Goal: Information Seeking & Learning: Learn about a topic

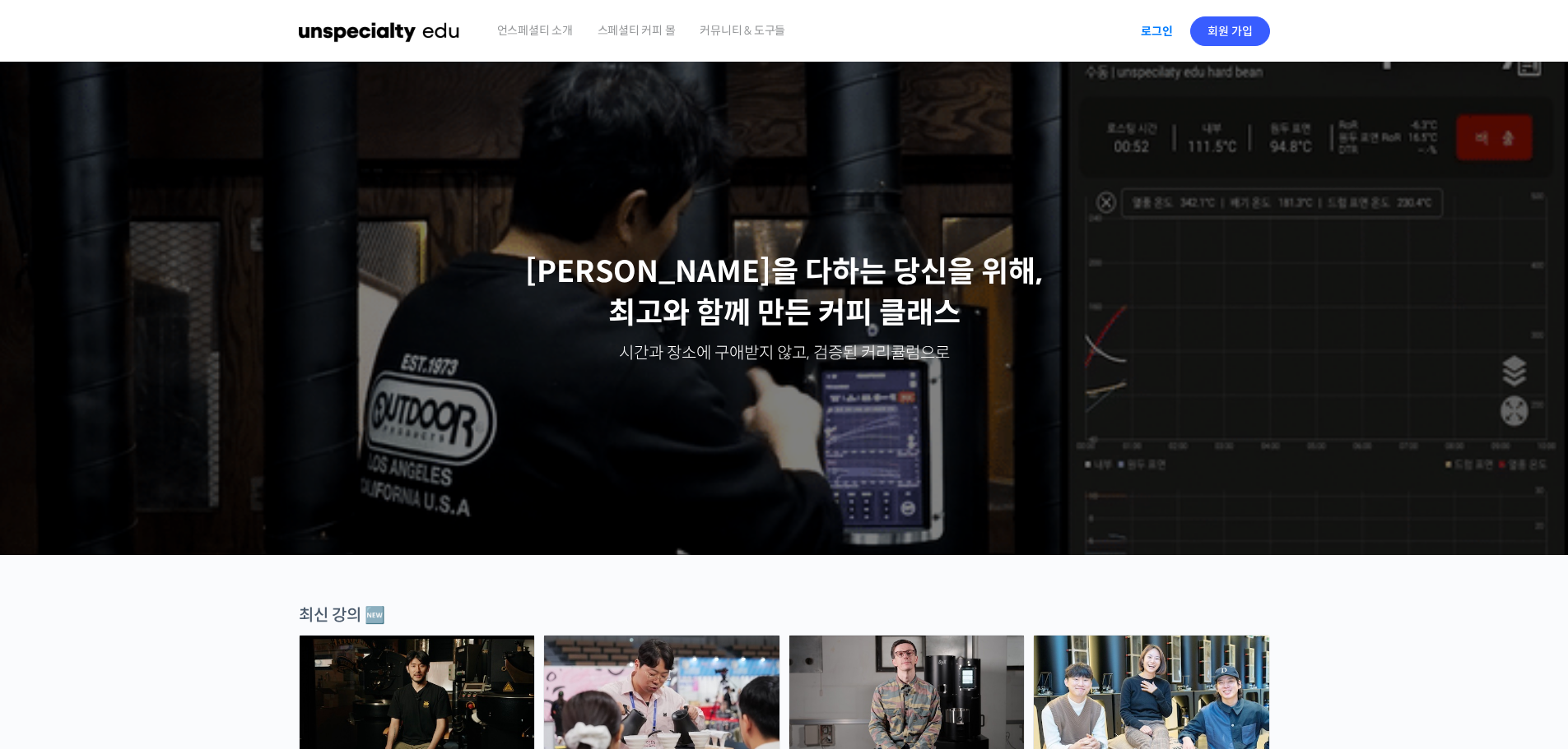
click at [1169, 40] on link "로그인" at bounding box center [1156, 31] width 51 height 38
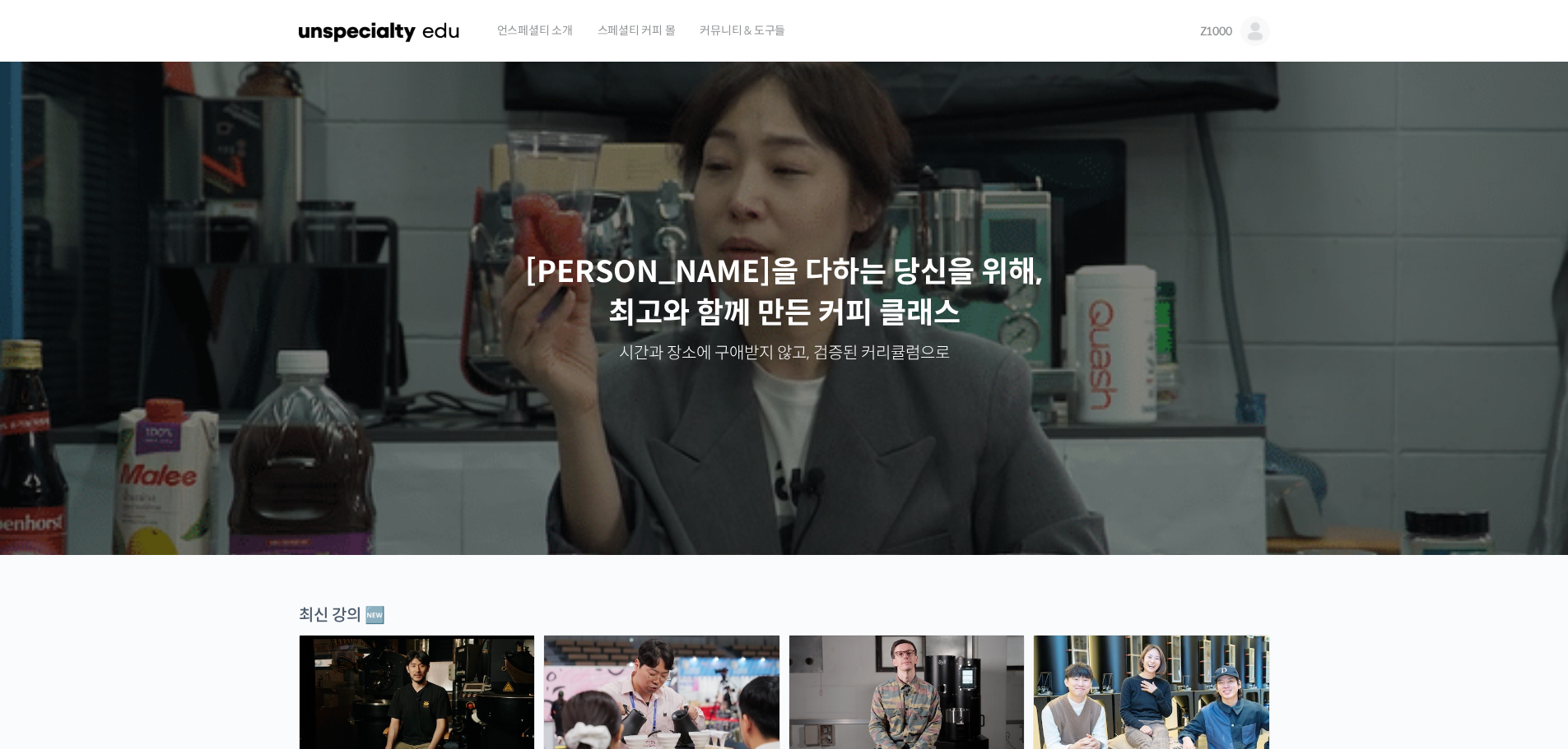
click at [1247, 31] on img at bounding box center [1255, 31] width 29 height 29
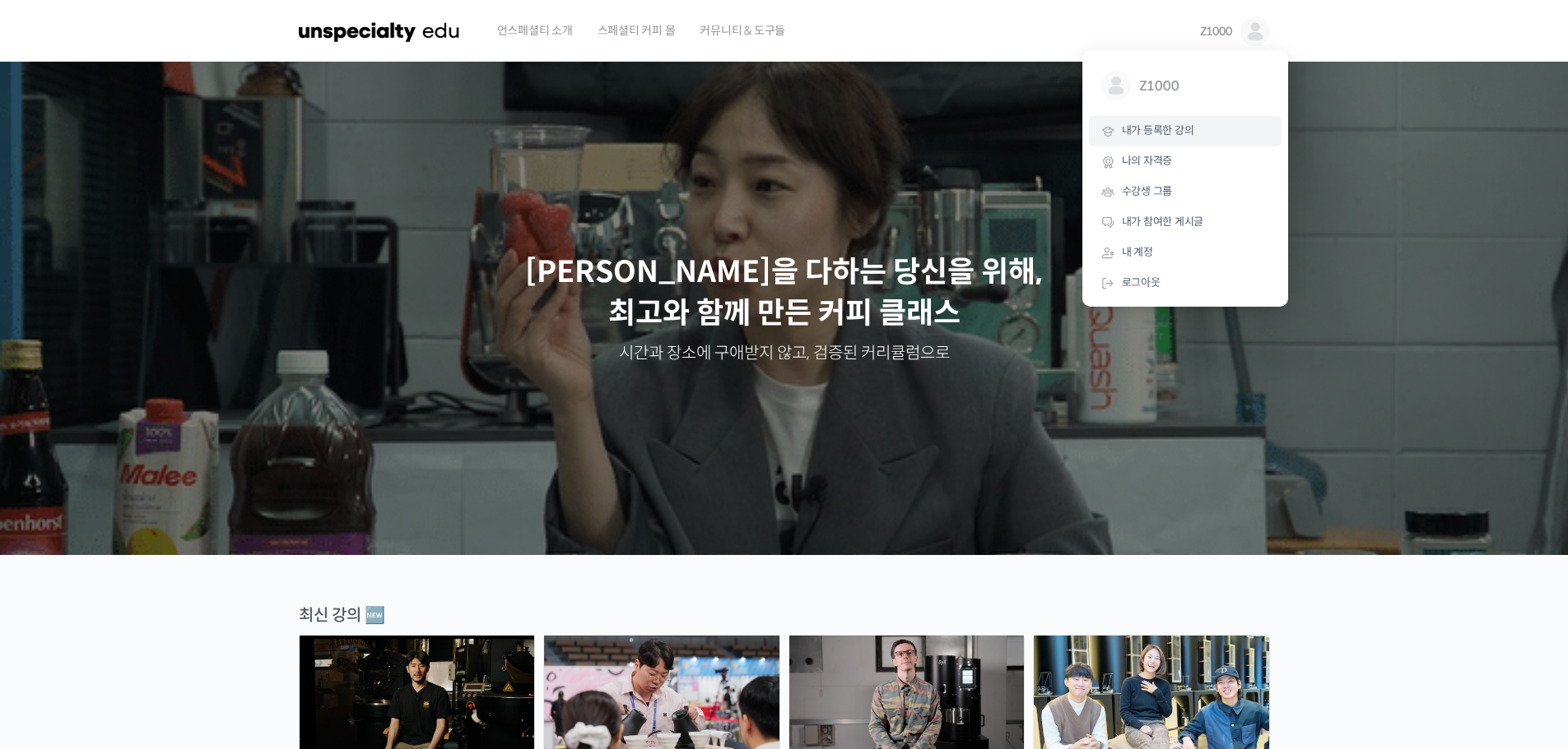
click at [1210, 124] on link "내가 등록한 강의" at bounding box center [1185, 131] width 192 height 30
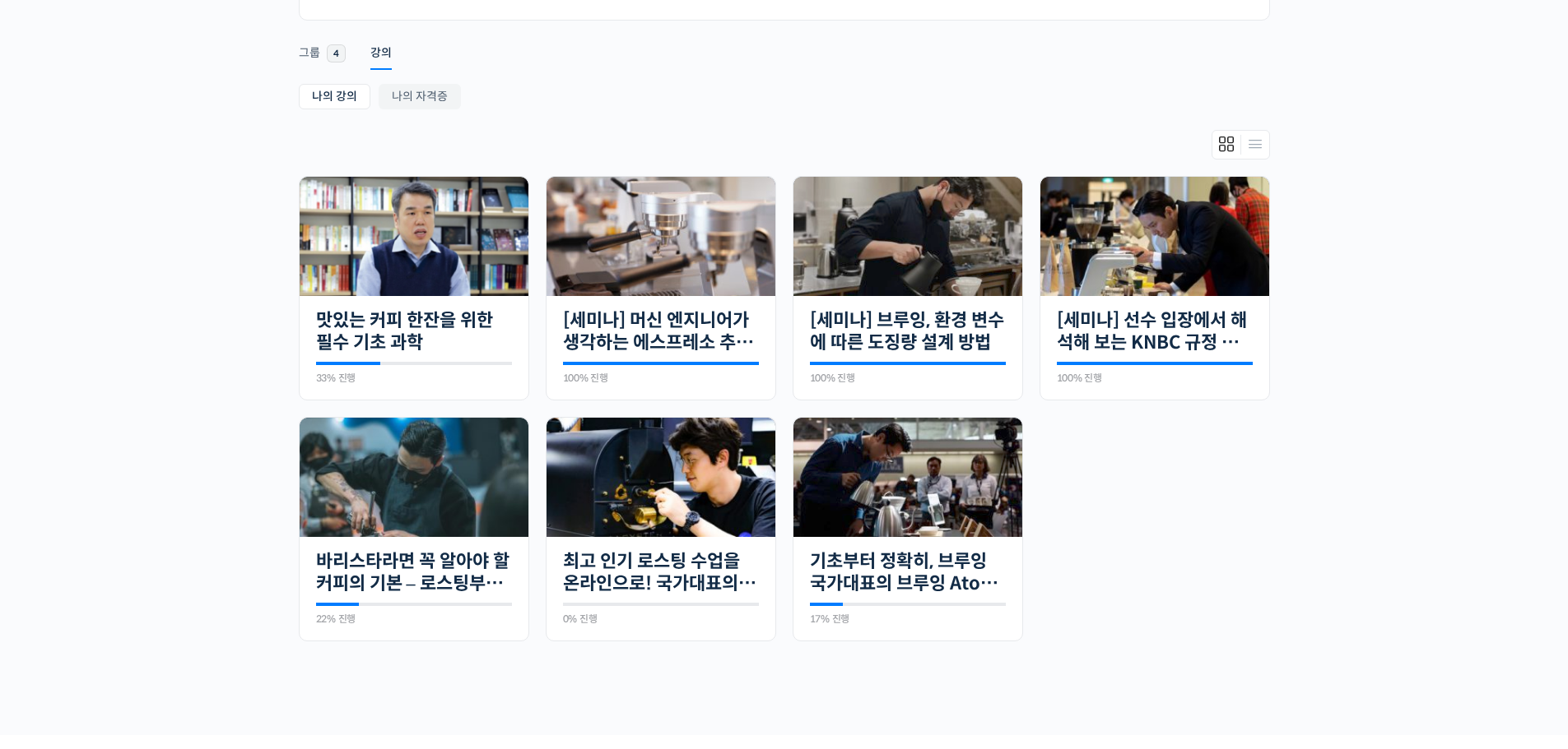
scroll to position [246, 0]
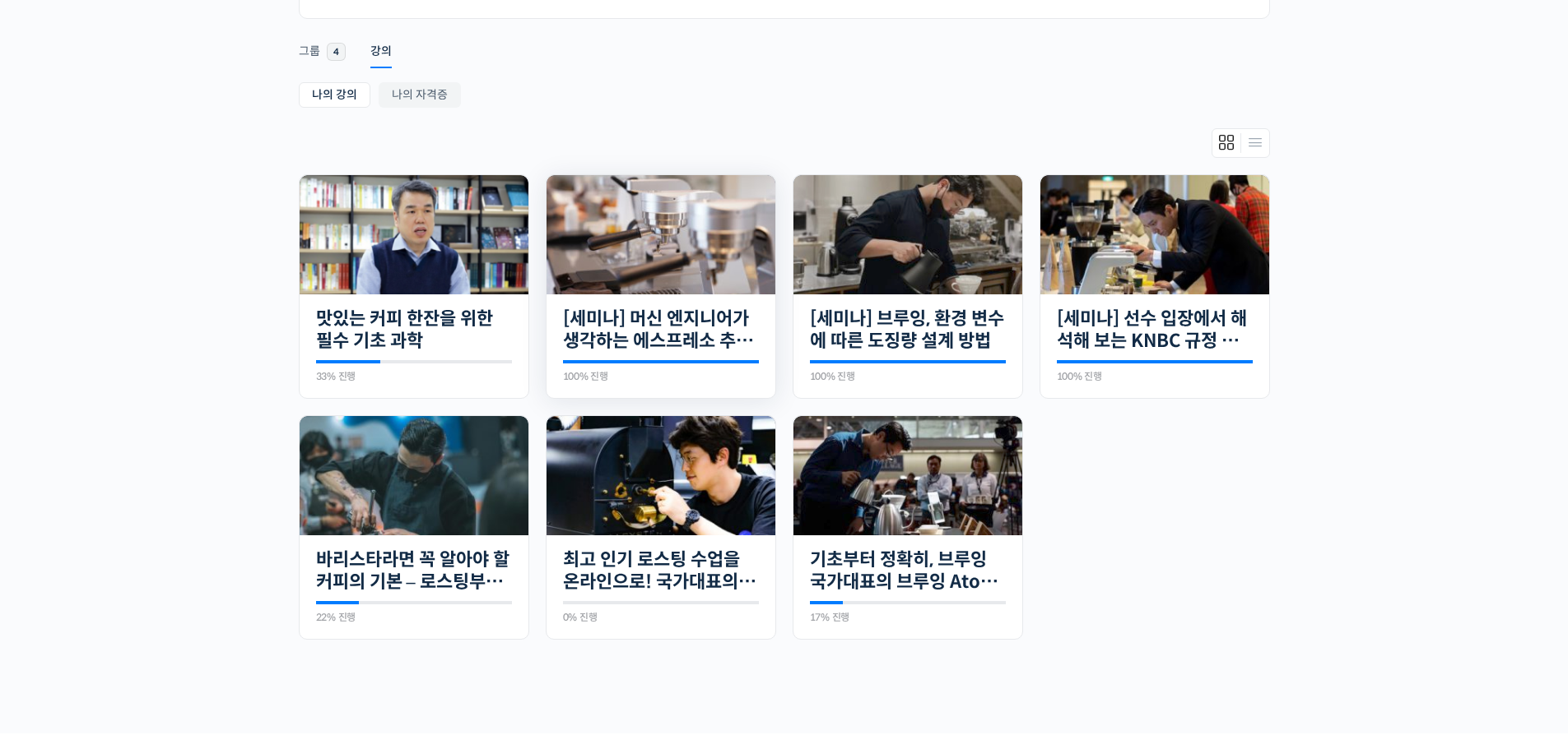
click at [649, 263] on img at bounding box center [661, 235] width 229 height 152
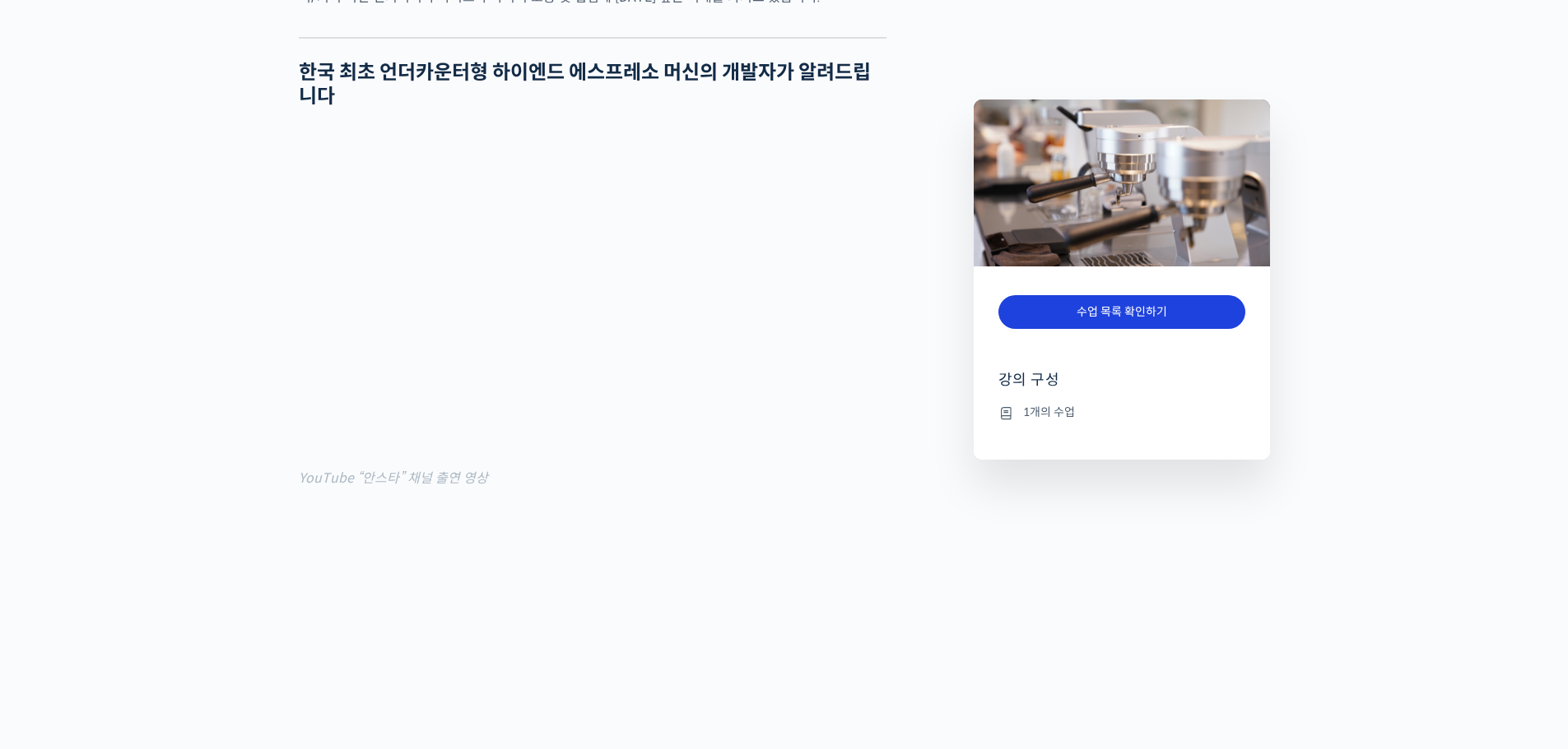
click at [1112, 310] on link "수업 목록 확인하기" at bounding box center [1122, 312] width 247 height 34
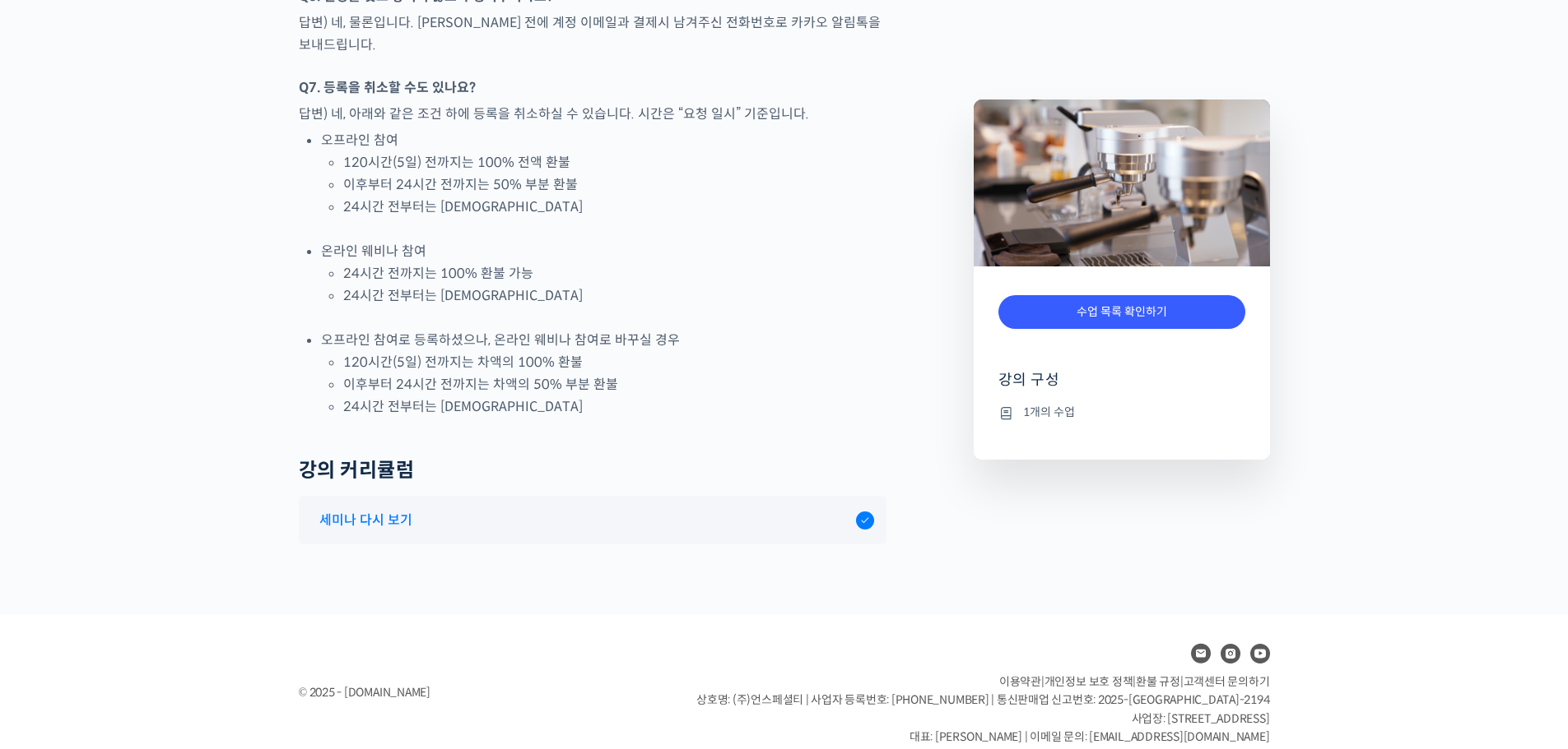
click at [798, 509] on div "세미나 다시 보기" at bounding box center [584, 519] width 545 height 22
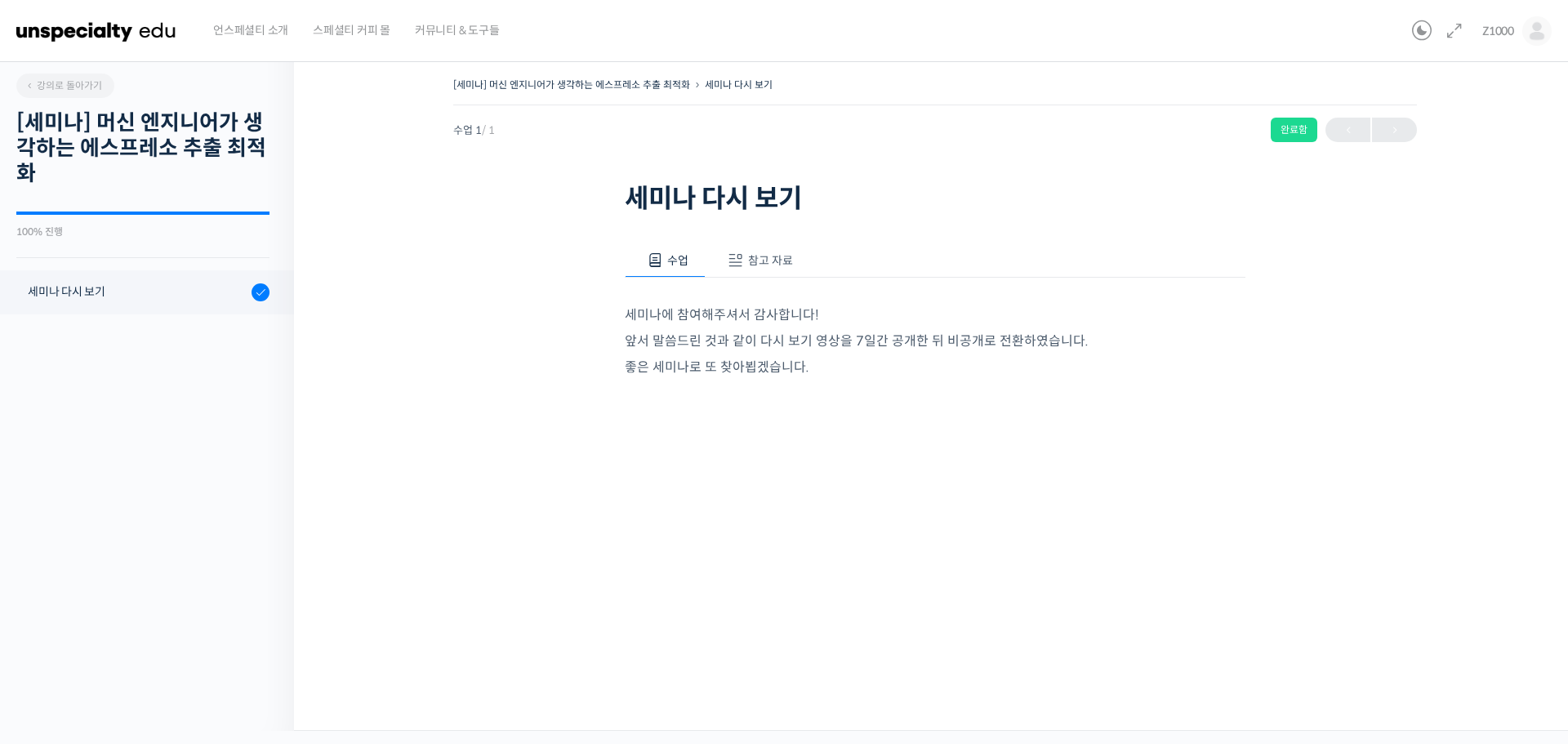
click at [736, 253] on span at bounding box center [736, 261] width 17 height 17
click at [670, 261] on span "수업" at bounding box center [678, 261] width 21 height 15
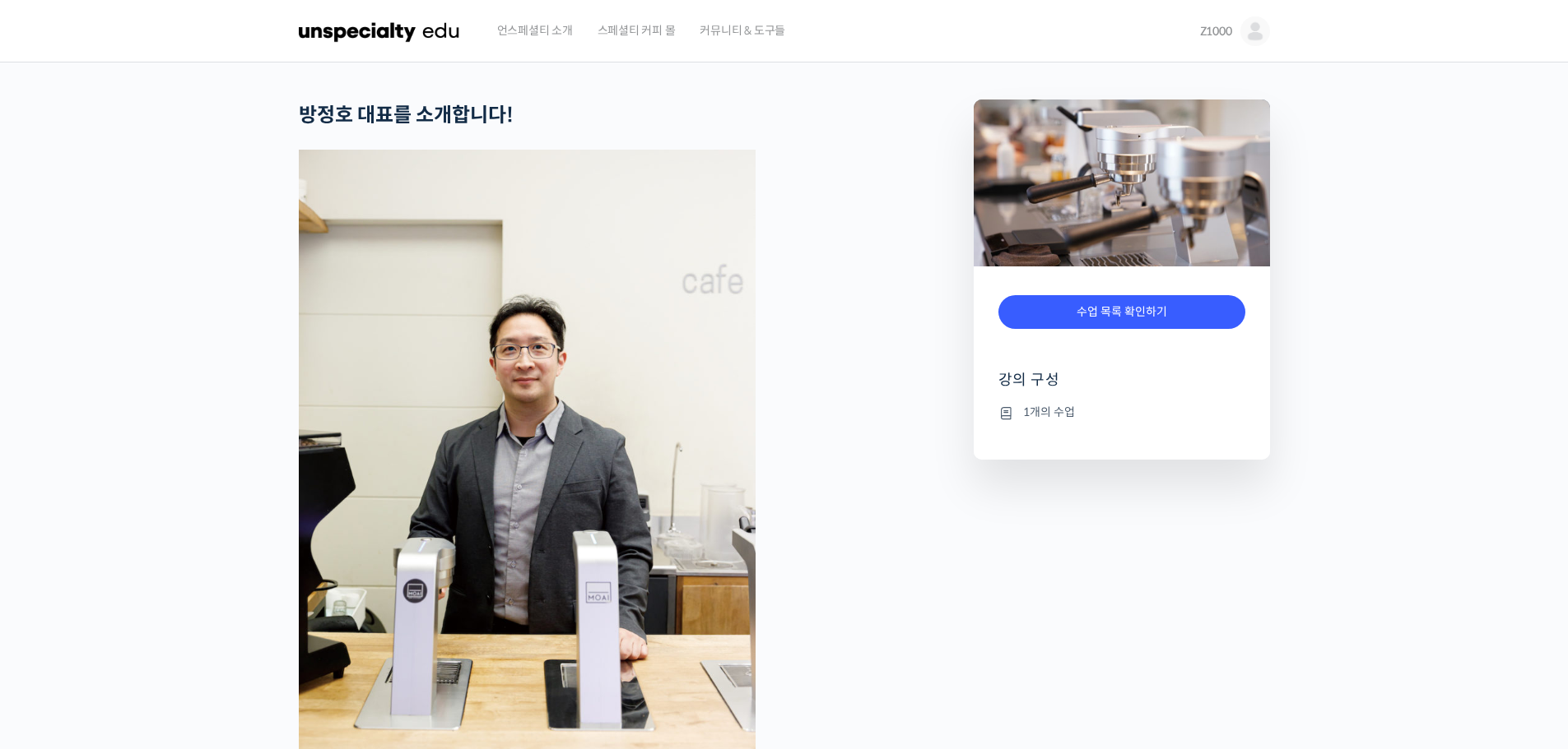
click at [1252, 40] on div at bounding box center [1122, 160] width 296 height 360
click at [668, 123] on h2 "방정호 대표를 소개합니다!" at bounding box center [592, 115] width 588 height 24
click at [1262, 30] on div at bounding box center [1122, 160] width 296 height 360
click at [1219, 29] on div at bounding box center [1122, 160] width 296 height 360
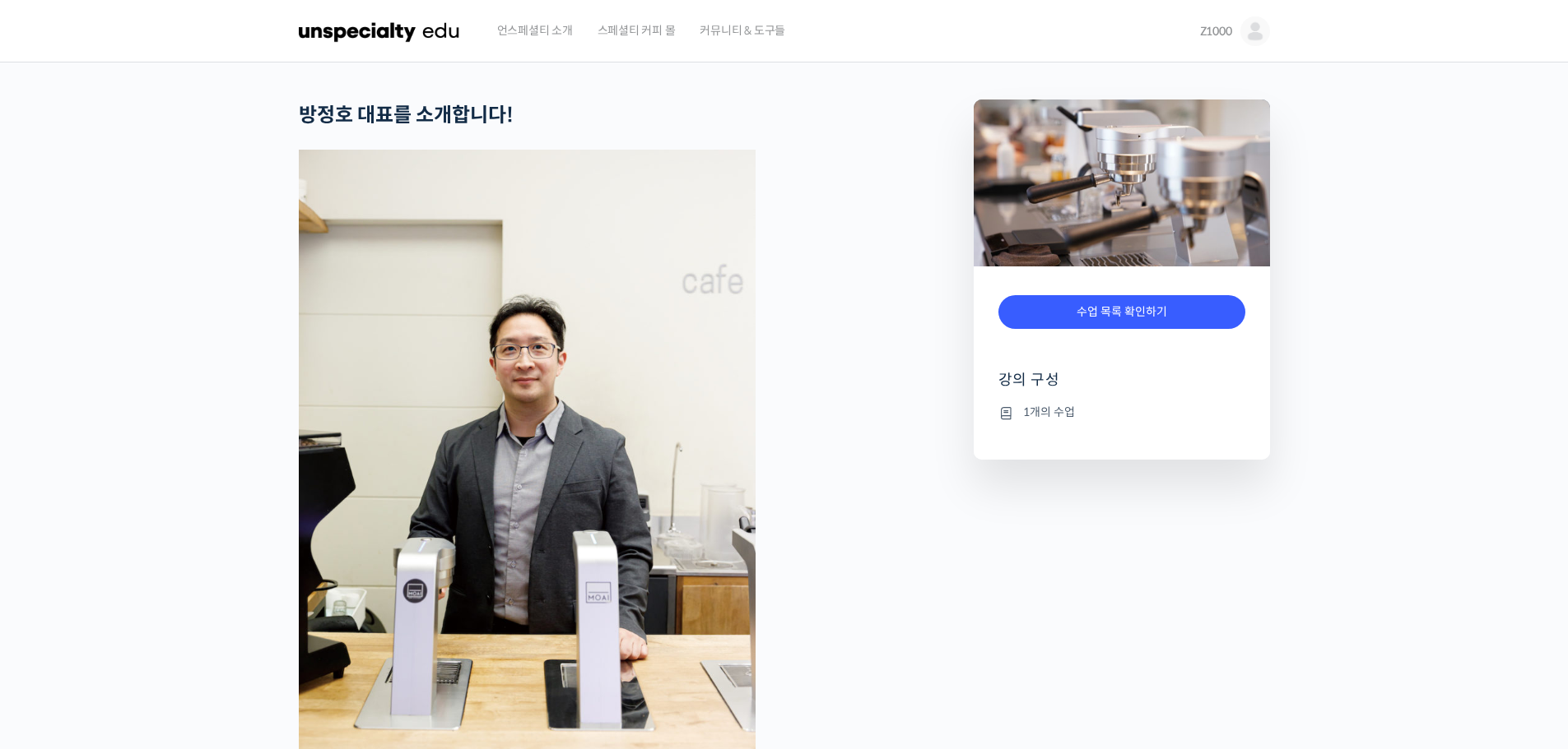
click at [437, 34] on img at bounding box center [380, 31] width 161 height 50
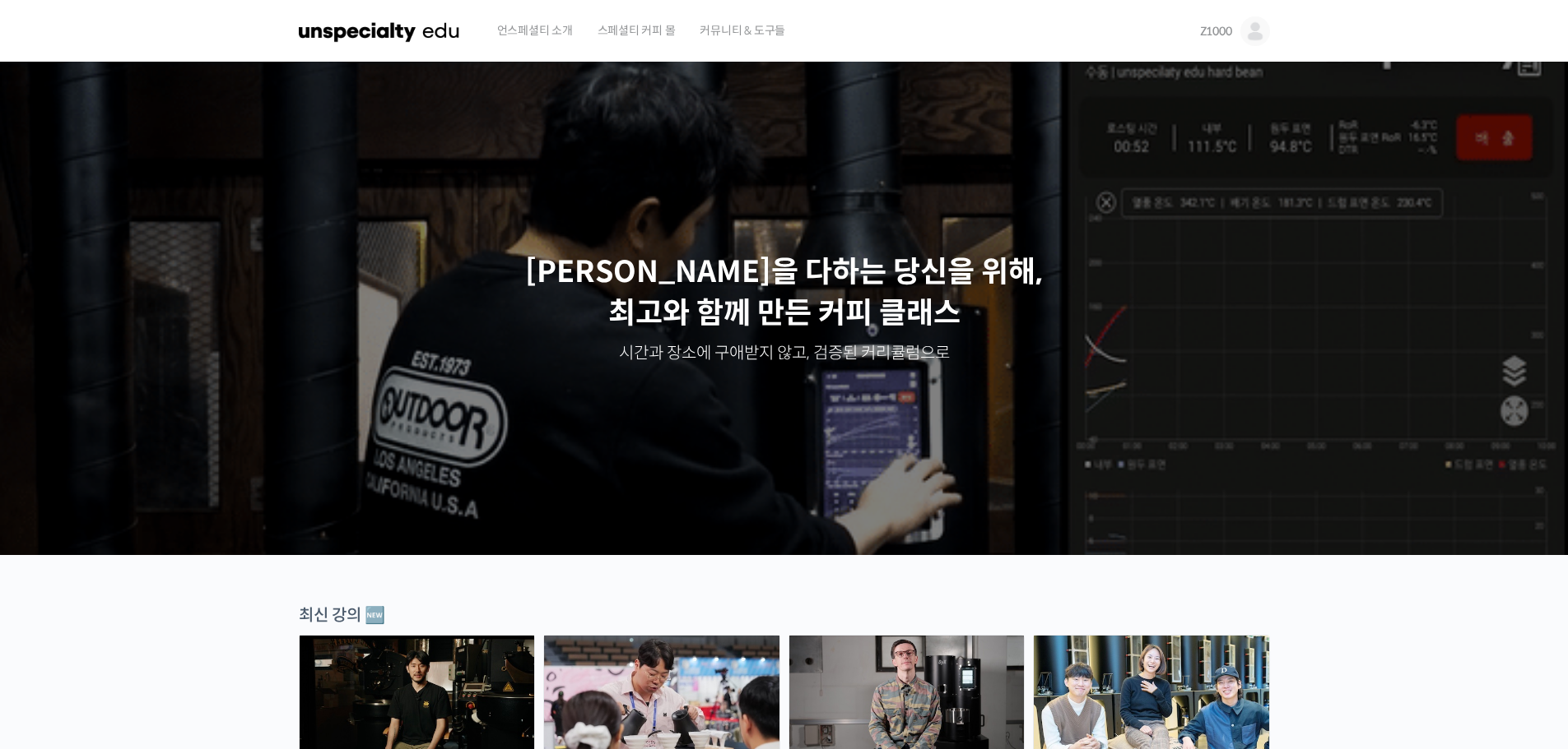
click at [1259, 39] on img at bounding box center [1255, 31] width 29 height 29
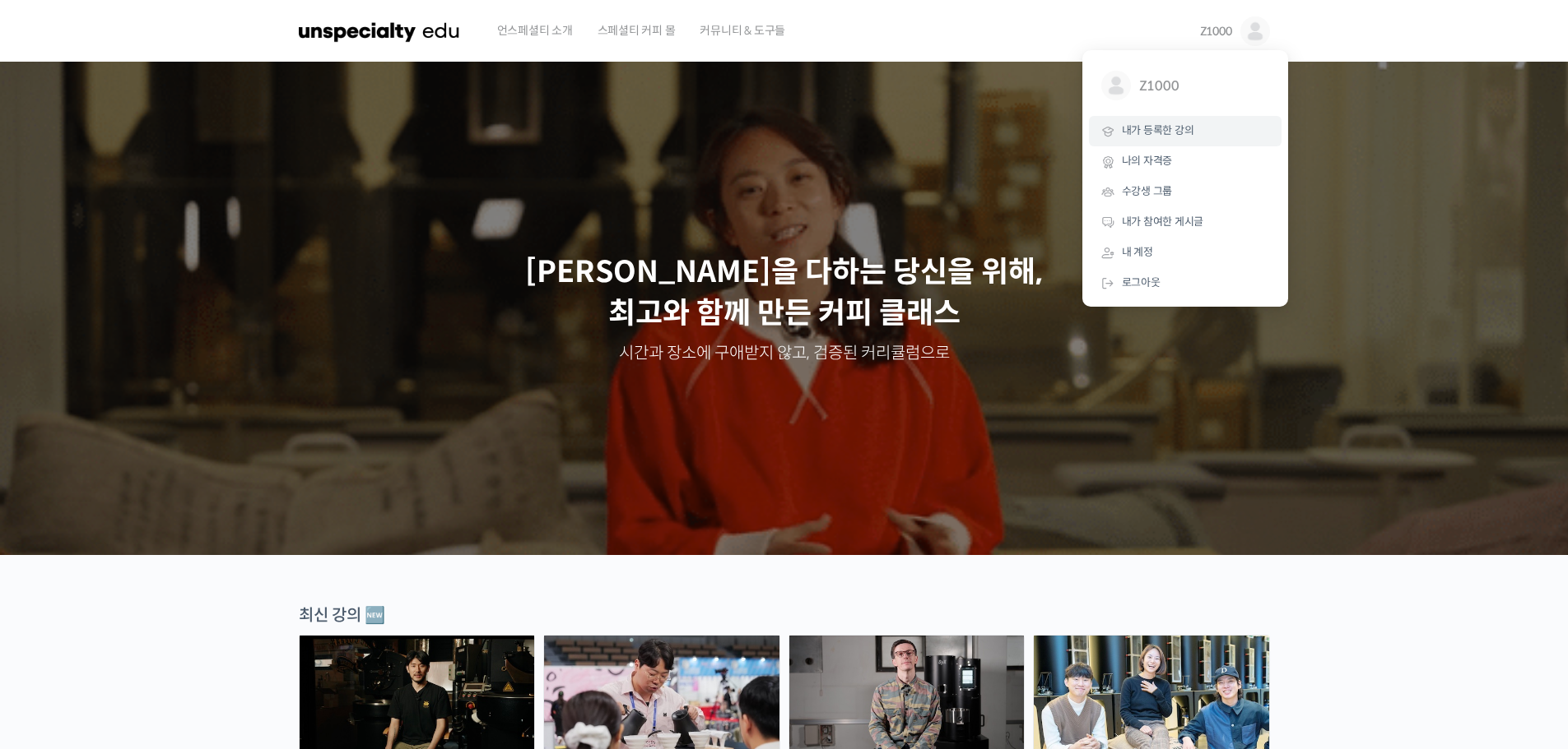
drag, startPoint x: 1215, startPoint y: 137, endPoint x: 1148, endPoint y: 129, distance: 67.5
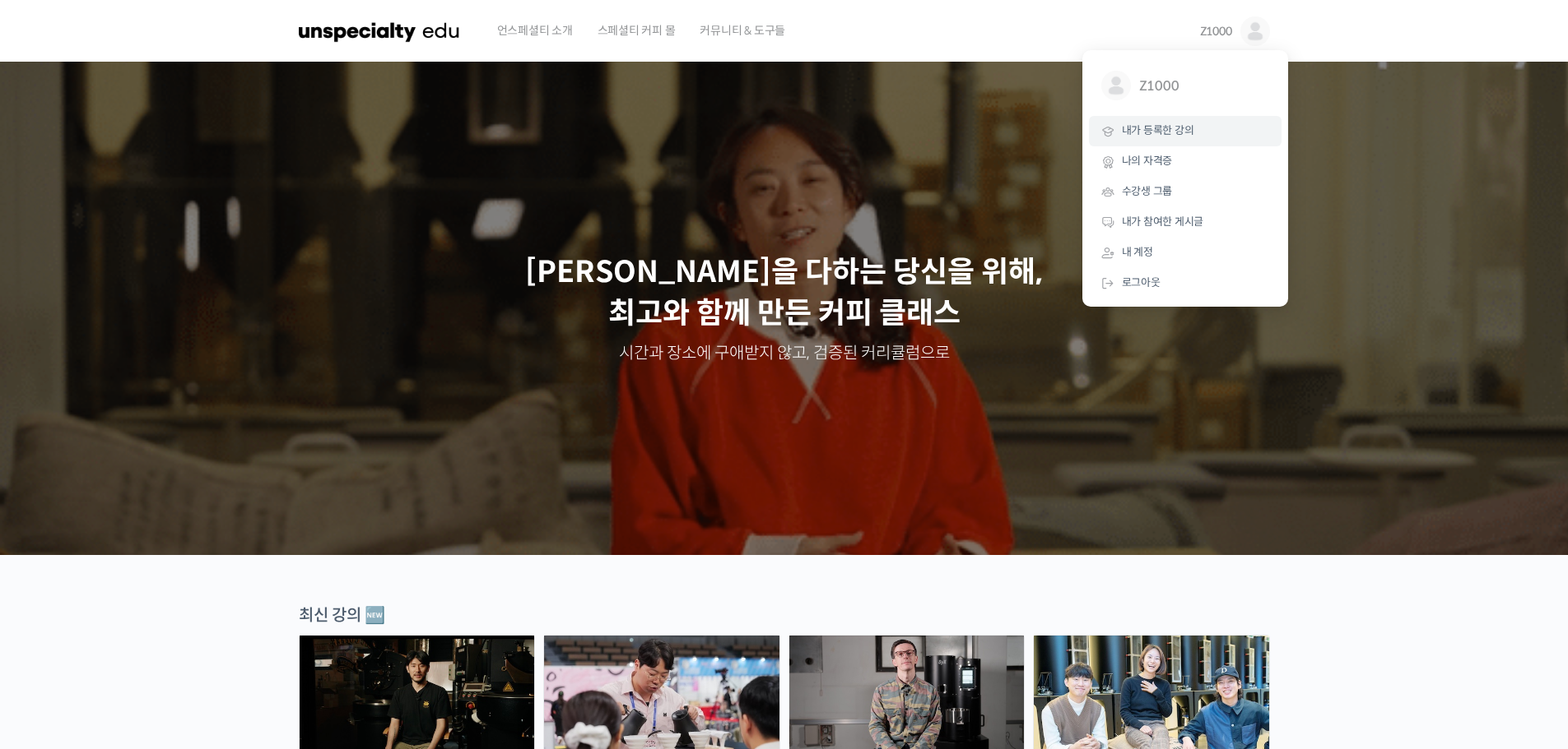
click at [1148, 129] on span "내가 등록한 강의" at bounding box center [1158, 130] width 73 height 14
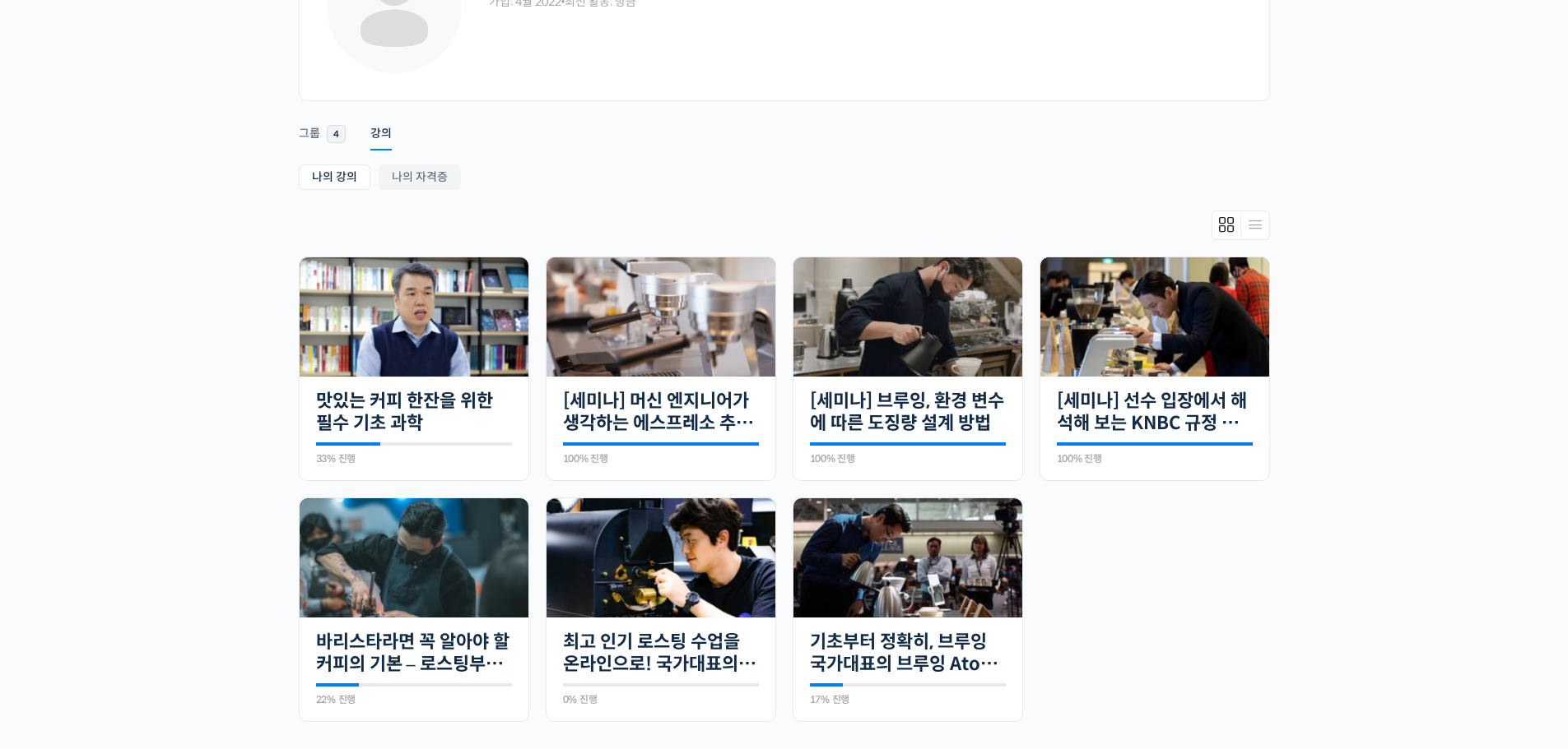
scroll to position [246, 0]
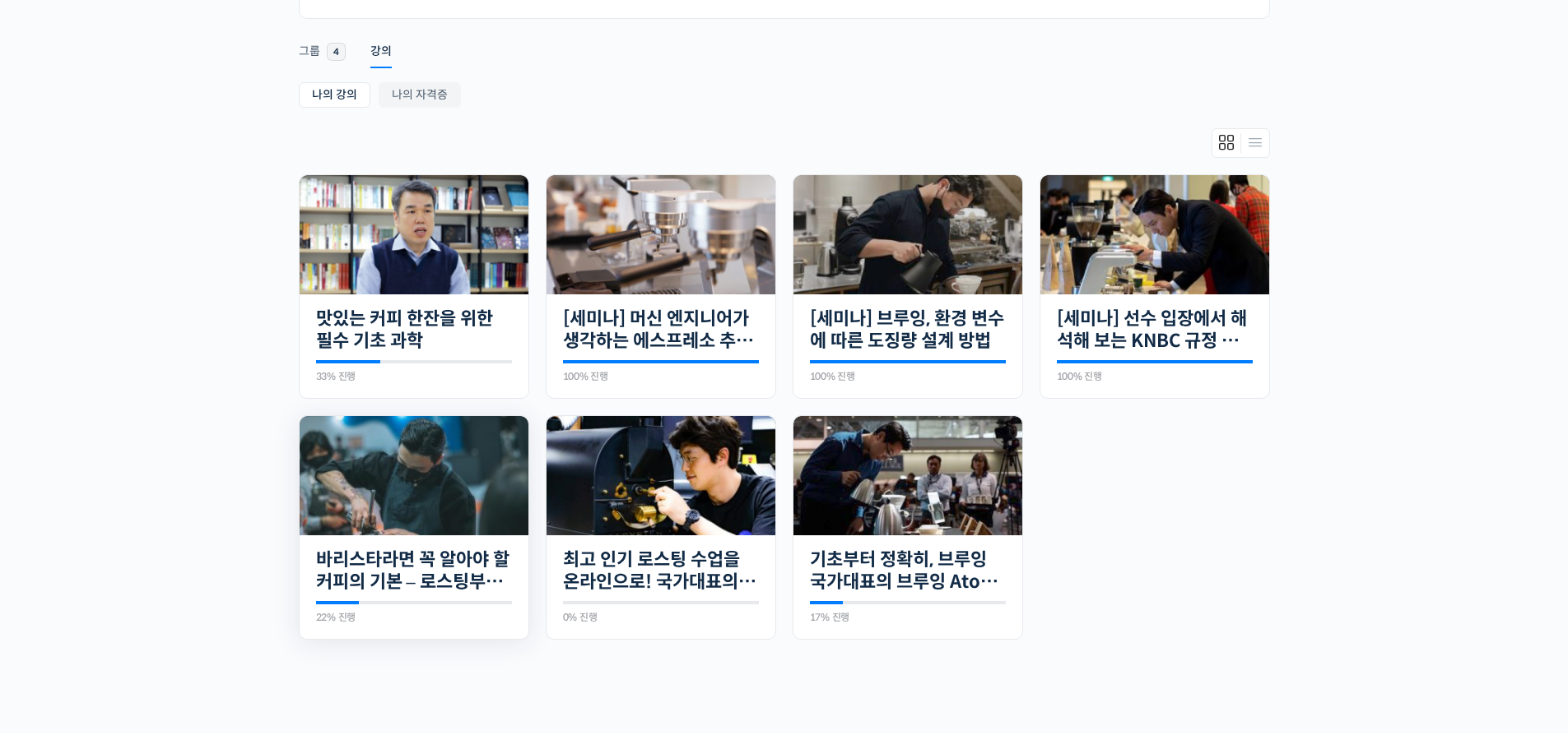
click at [490, 476] on img at bounding box center [414, 476] width 229 height 120
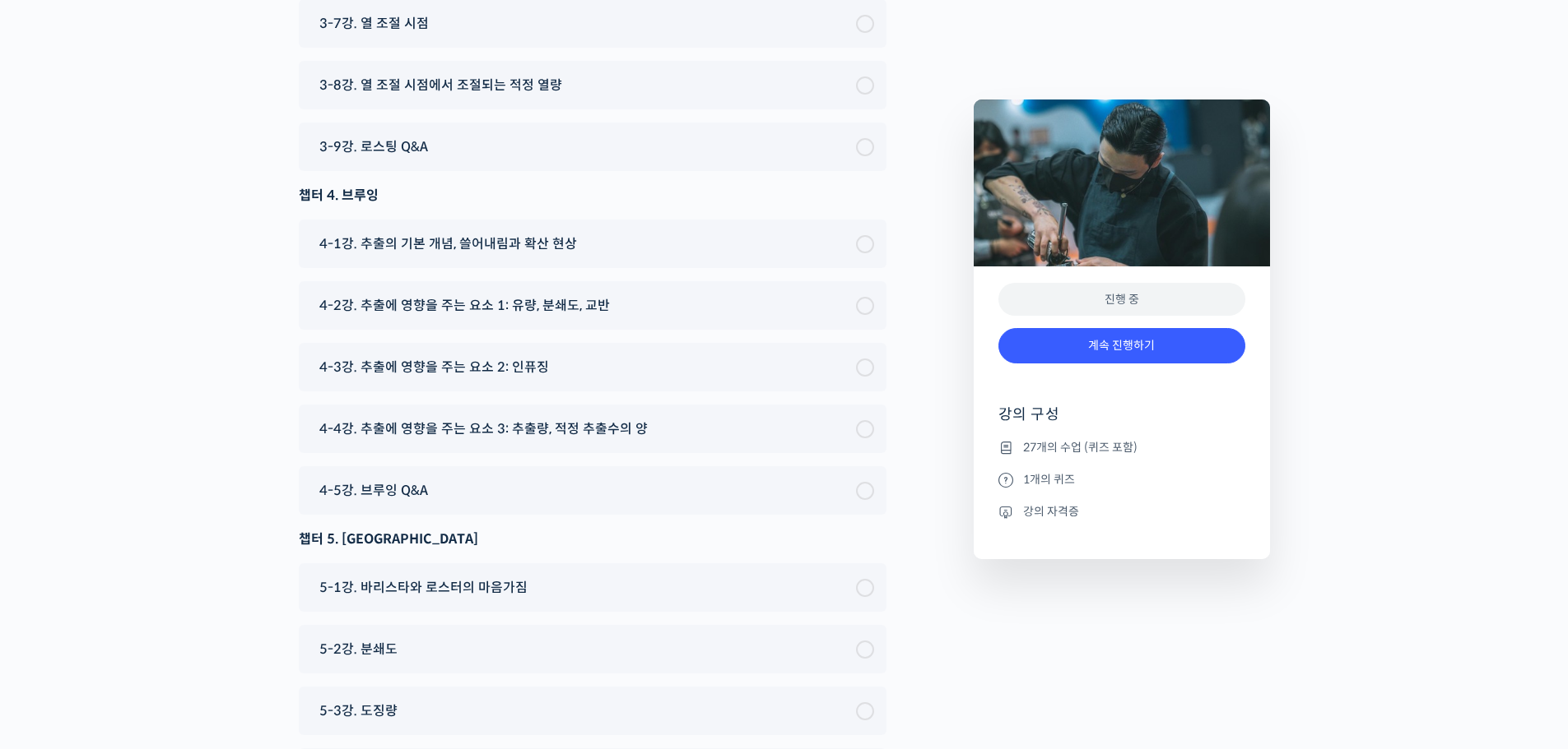
scroll to position [8279, 0]
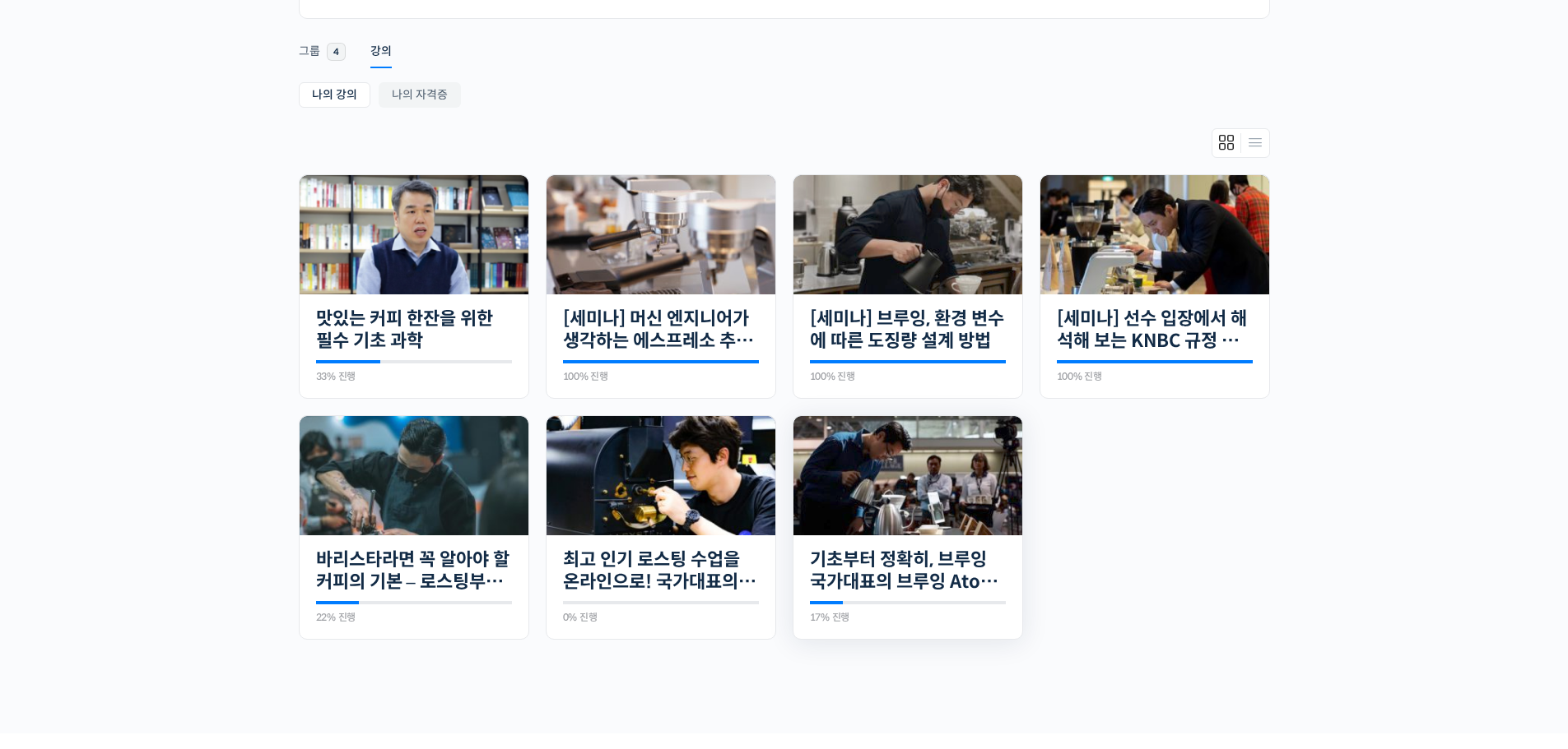
click at [1000, 499] on img at bounding box center [908, 476] width 229 height 120
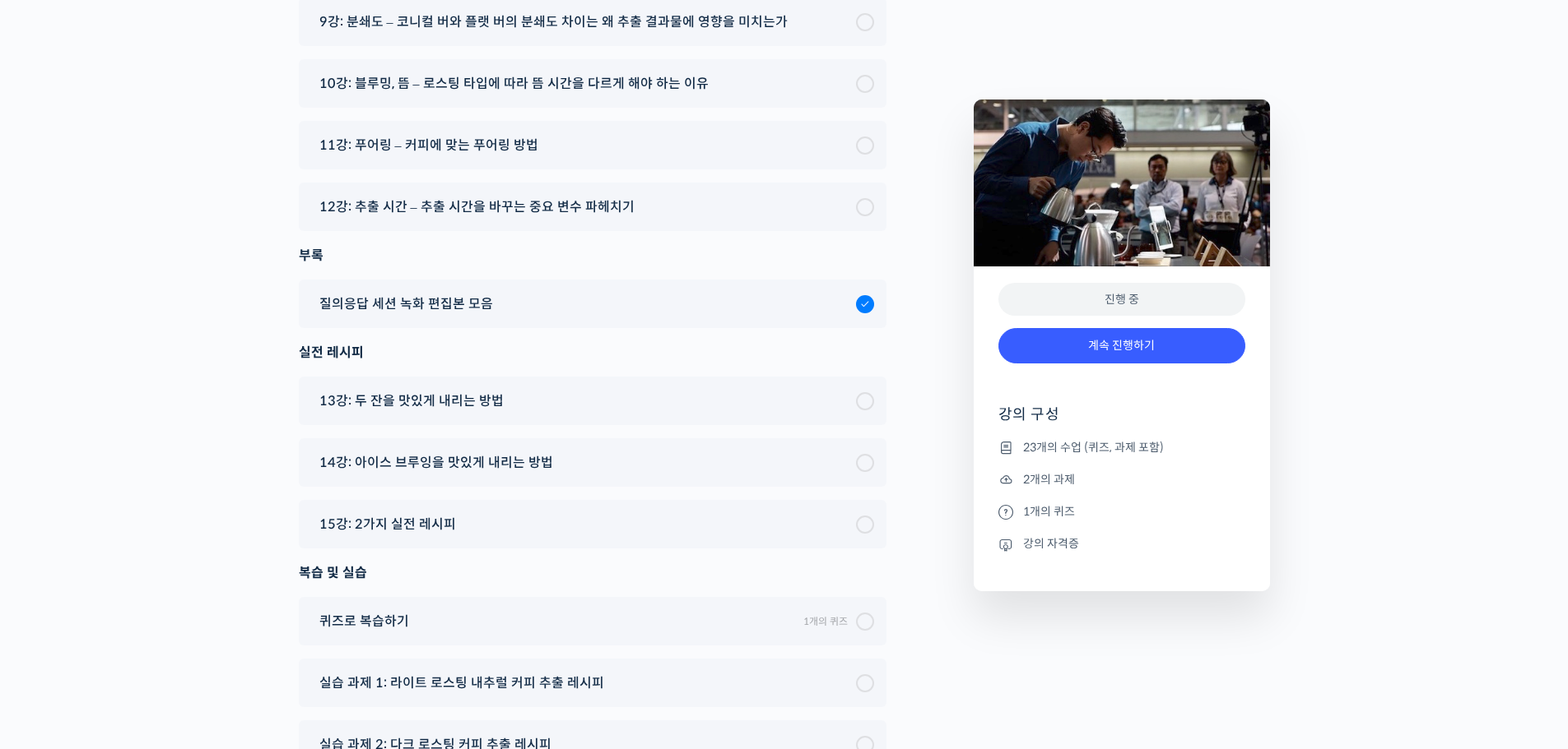
scroll to position [10118, 0]
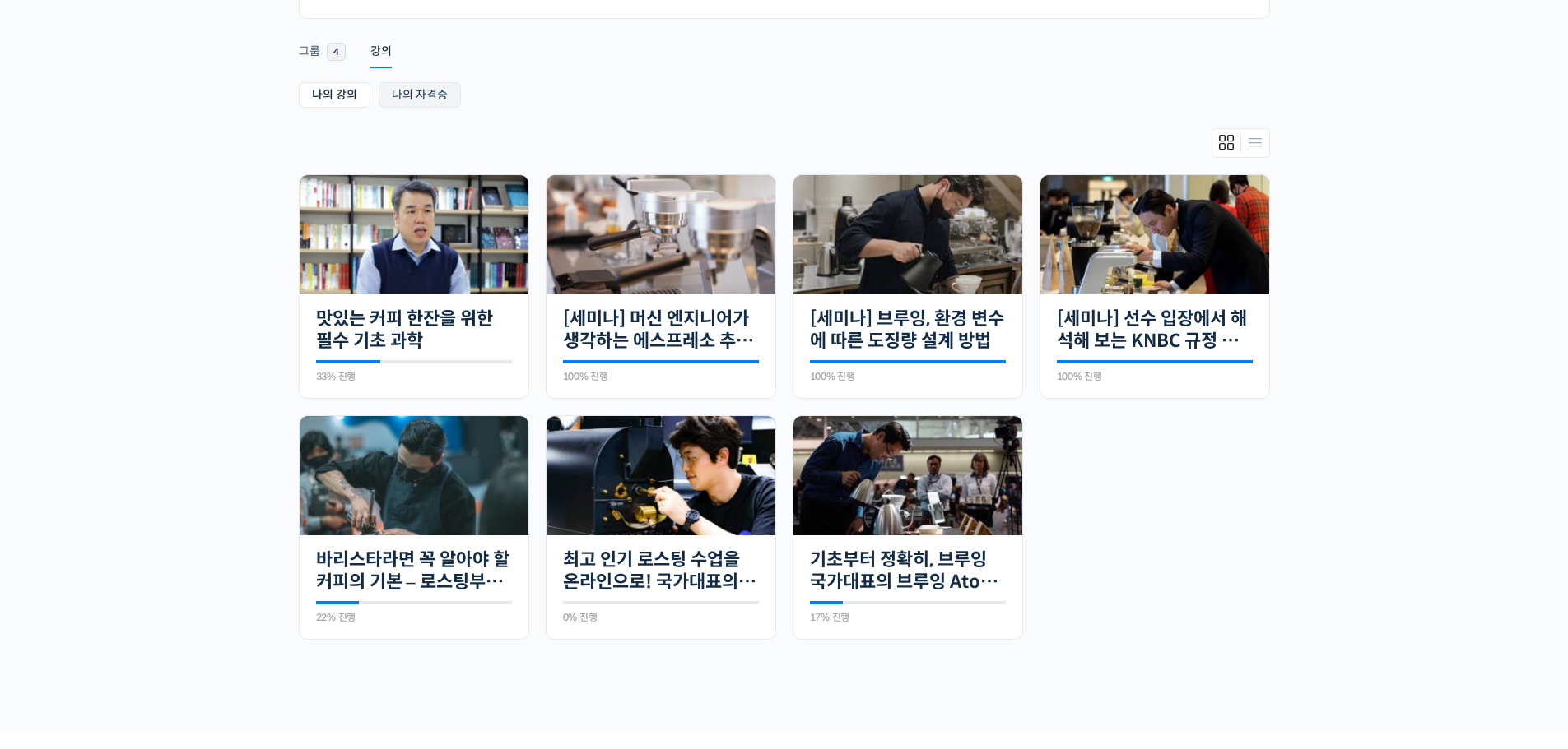
click at [436, 101] on link "나의 자격증" at bounding box center [419, 95] width 82 height 26
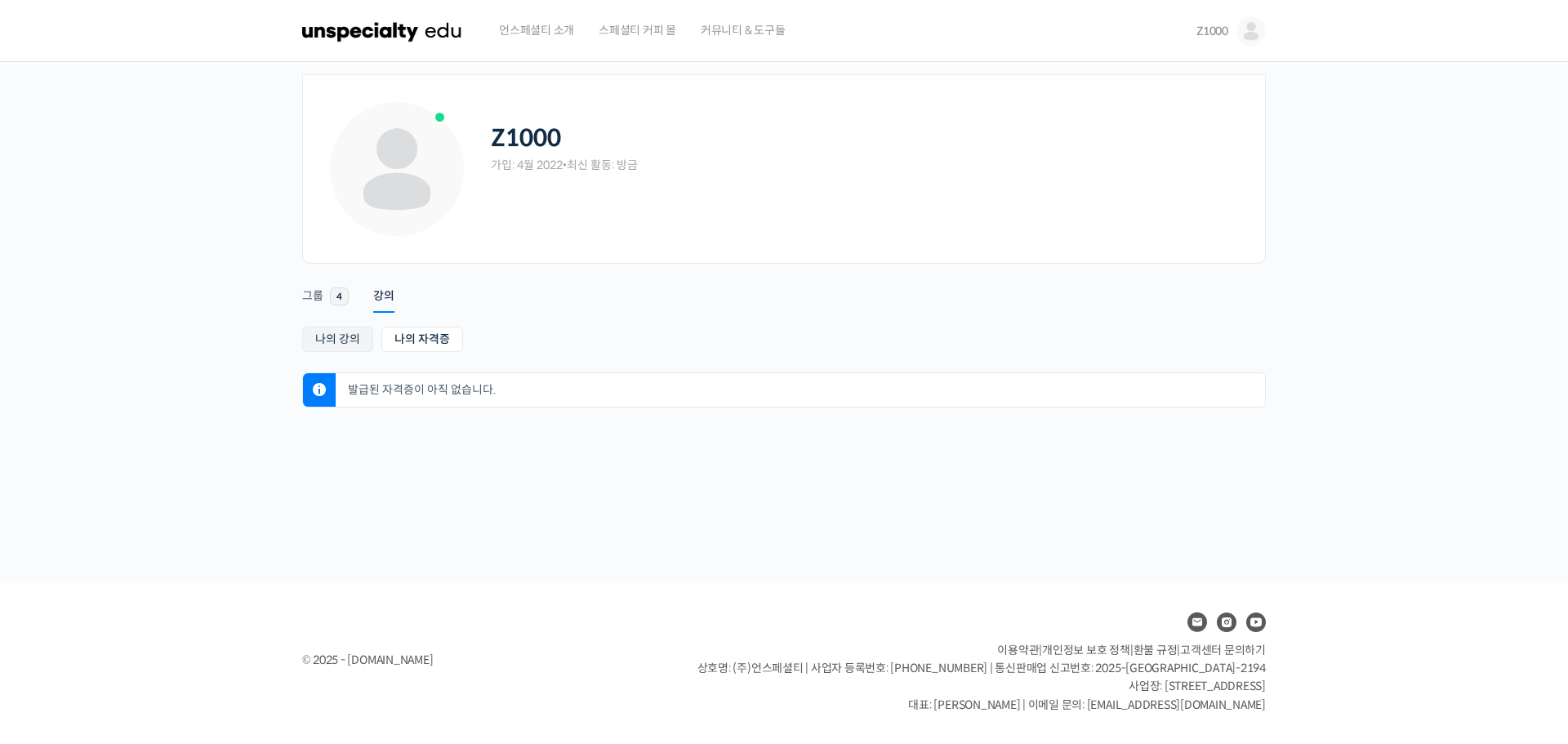
click at [347, 332] on link "나의 강의" at bounding box center [337, 339] width 71 height 26
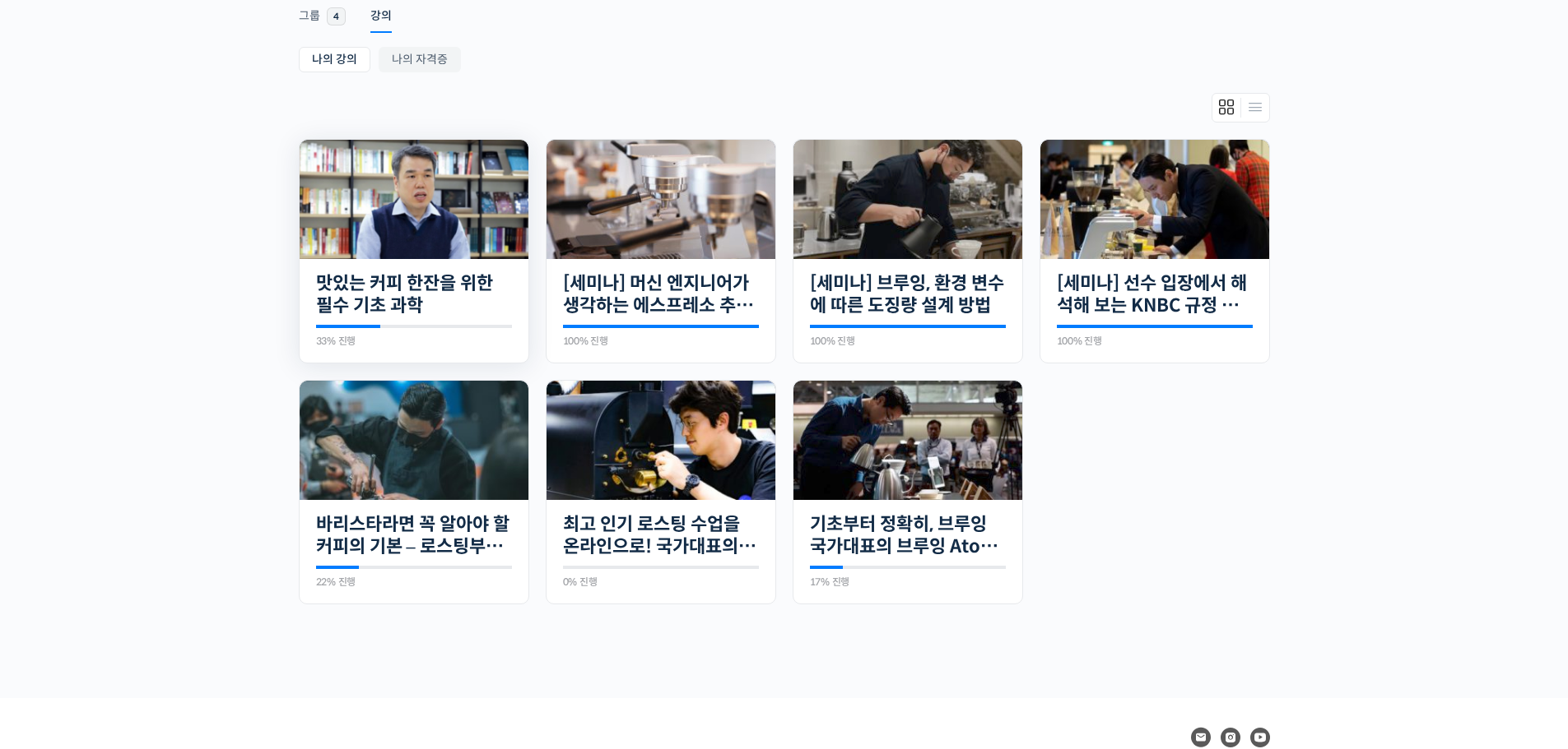
scroll to position [142, 0]
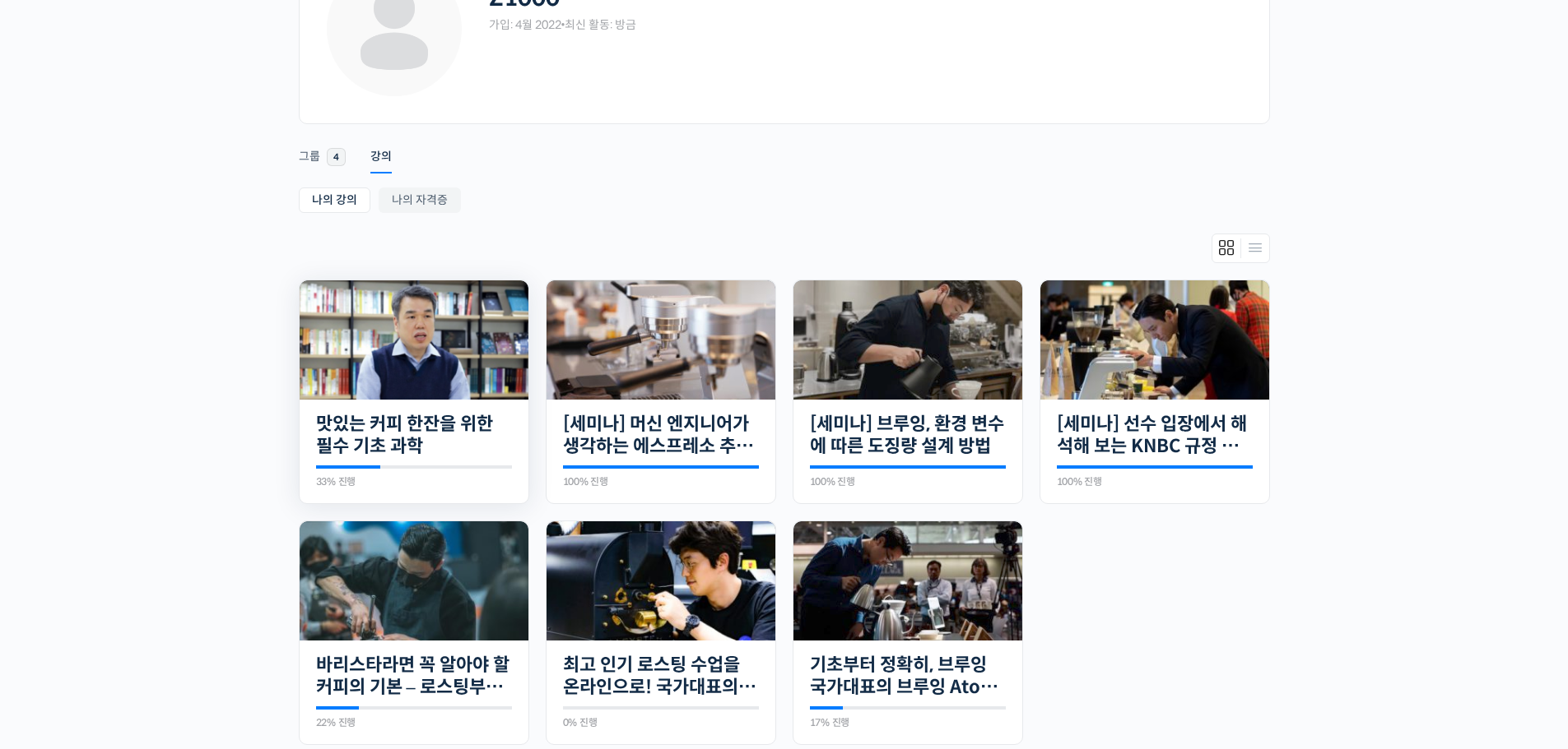
click at [466, 357] on img at bounding box center [414, 339] width 229 height 120
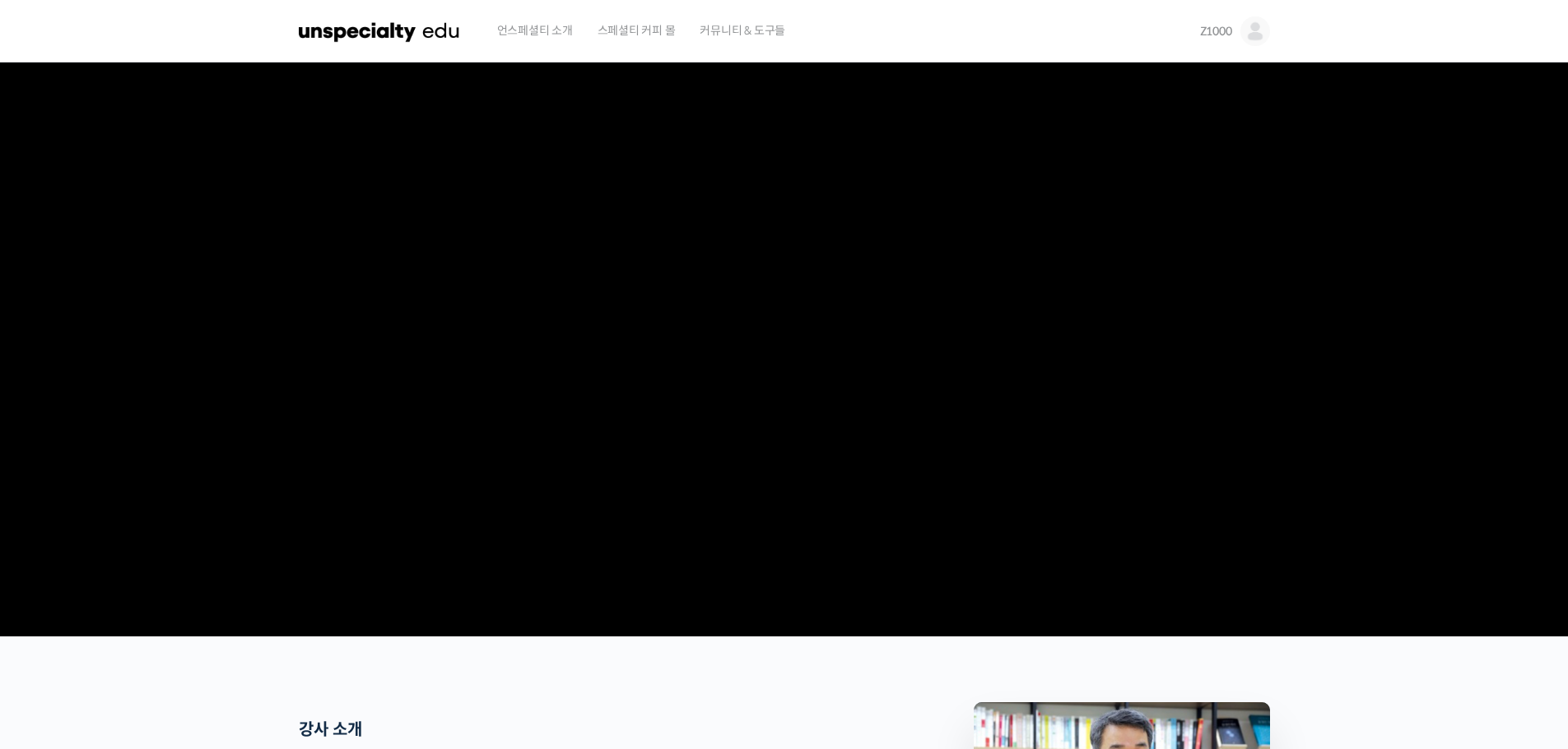
click at [440, 27] on img at bounding box center [380, 31] width 161 height 50
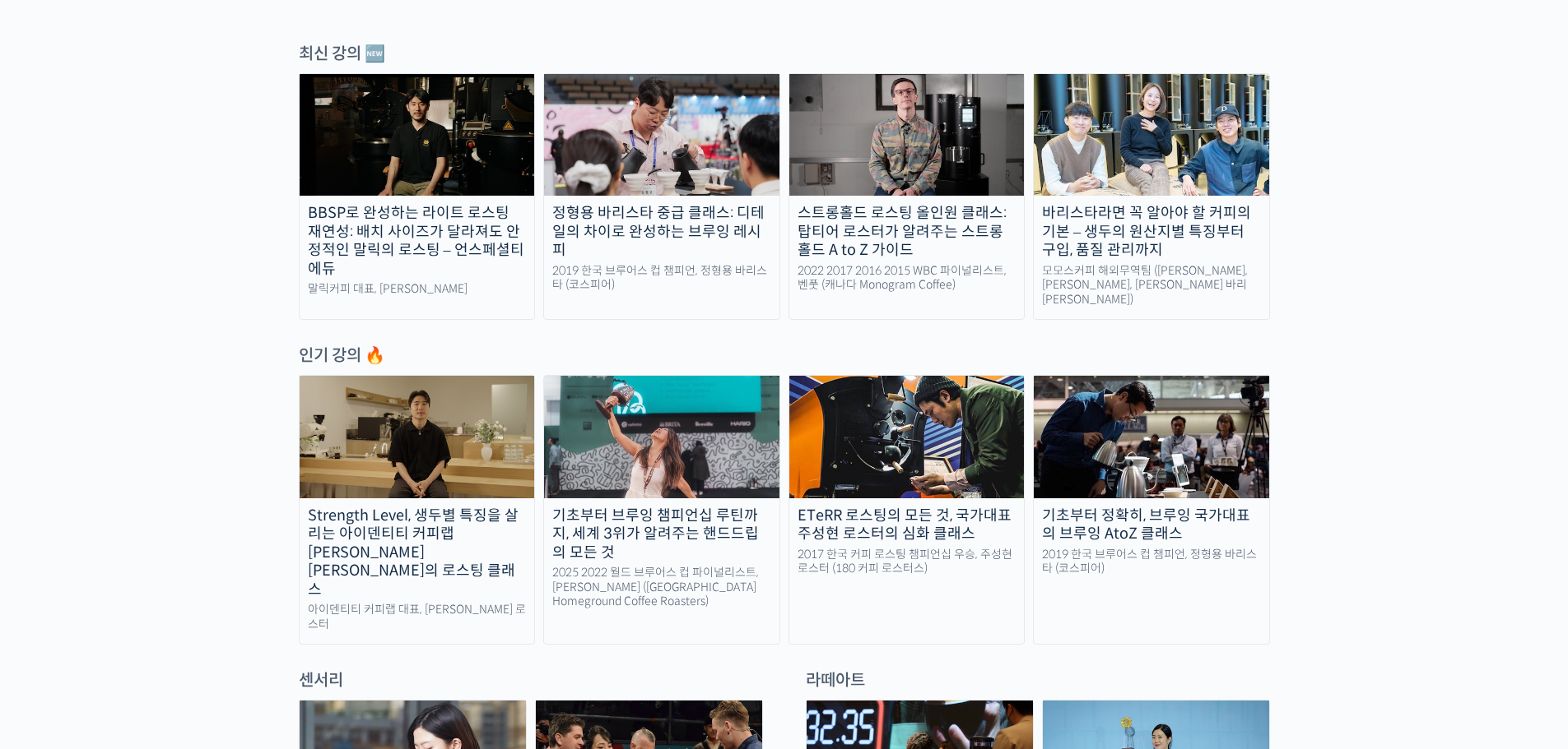
scroll to position [576, 0]
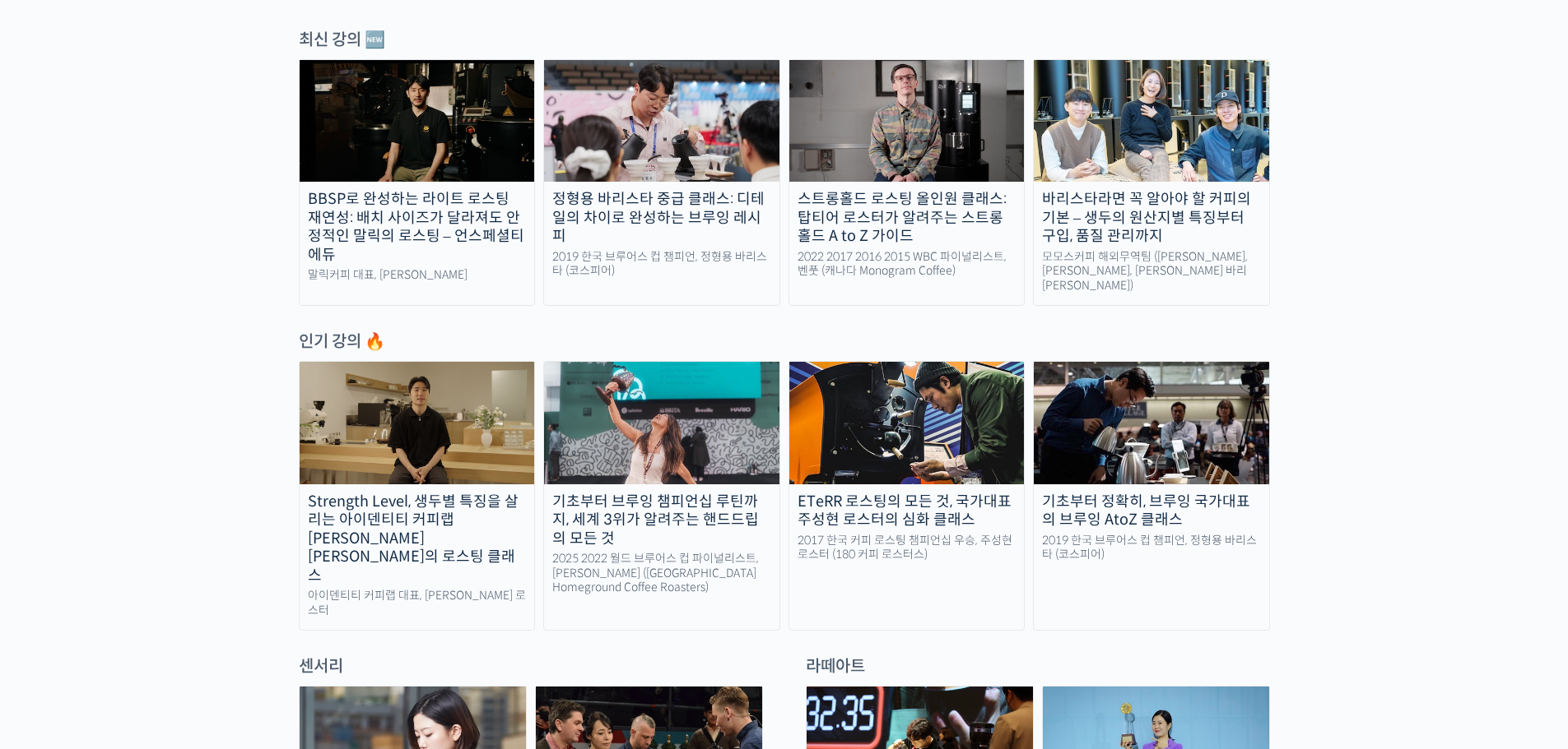
click at [865, 170] on img at bounding box center [906, 121] width 235 height 121
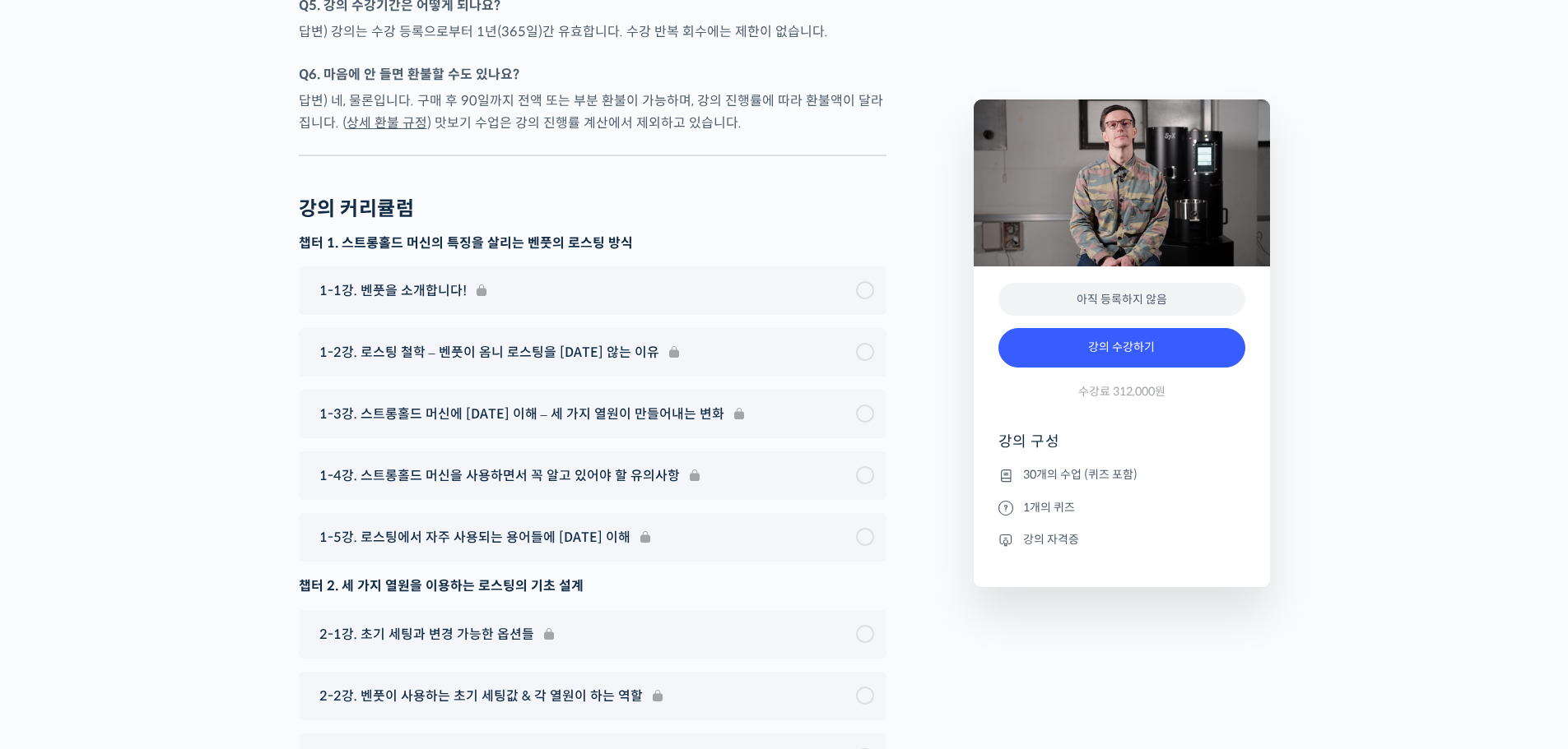
scroll to position [8062, 0]
